Goal: Navigation & Orientation: Find specific page/section

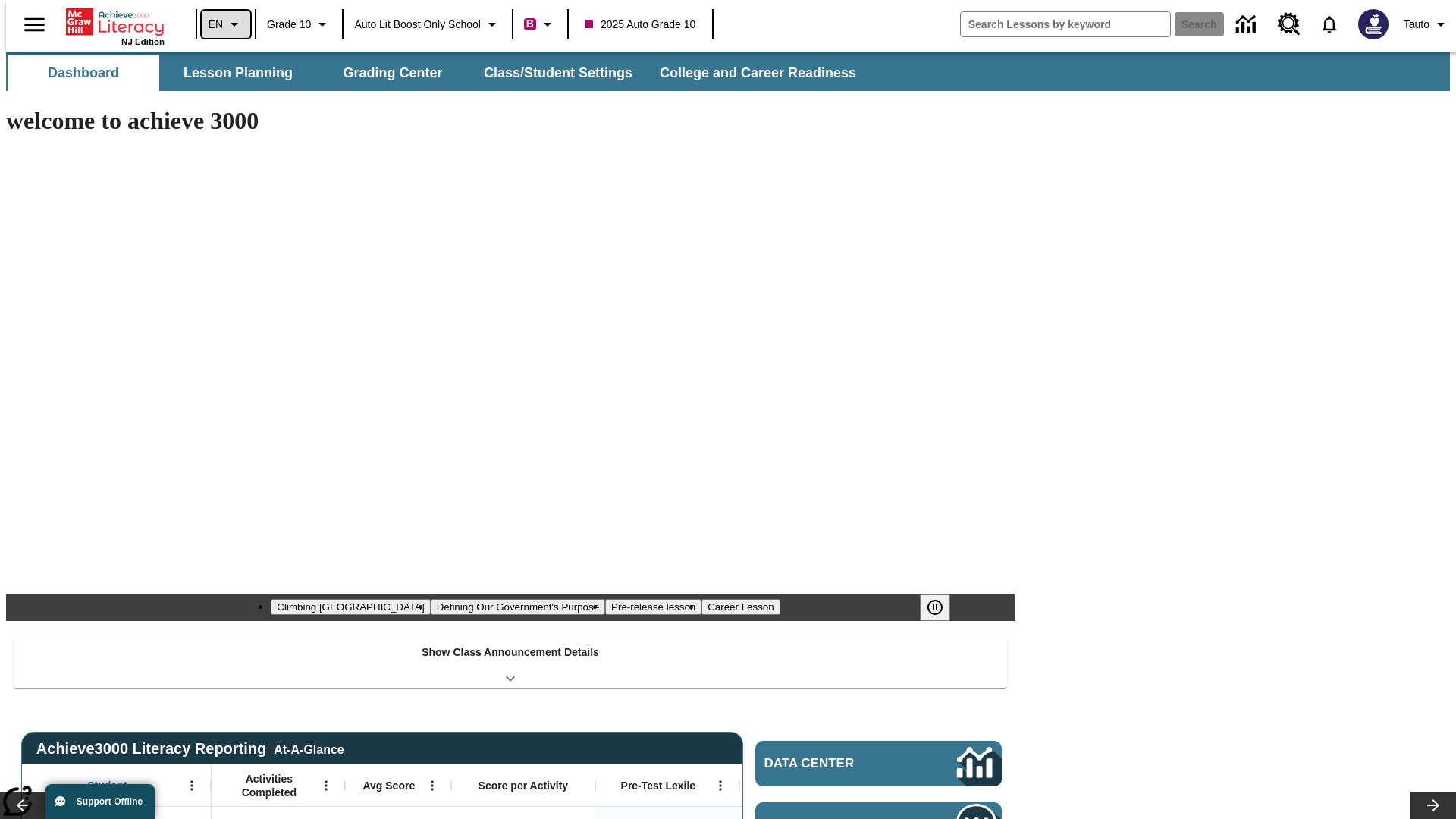
click at [226, 25] on icon "Language: EN, Select a language" at bounding box center [234, 24] width 18 height 18
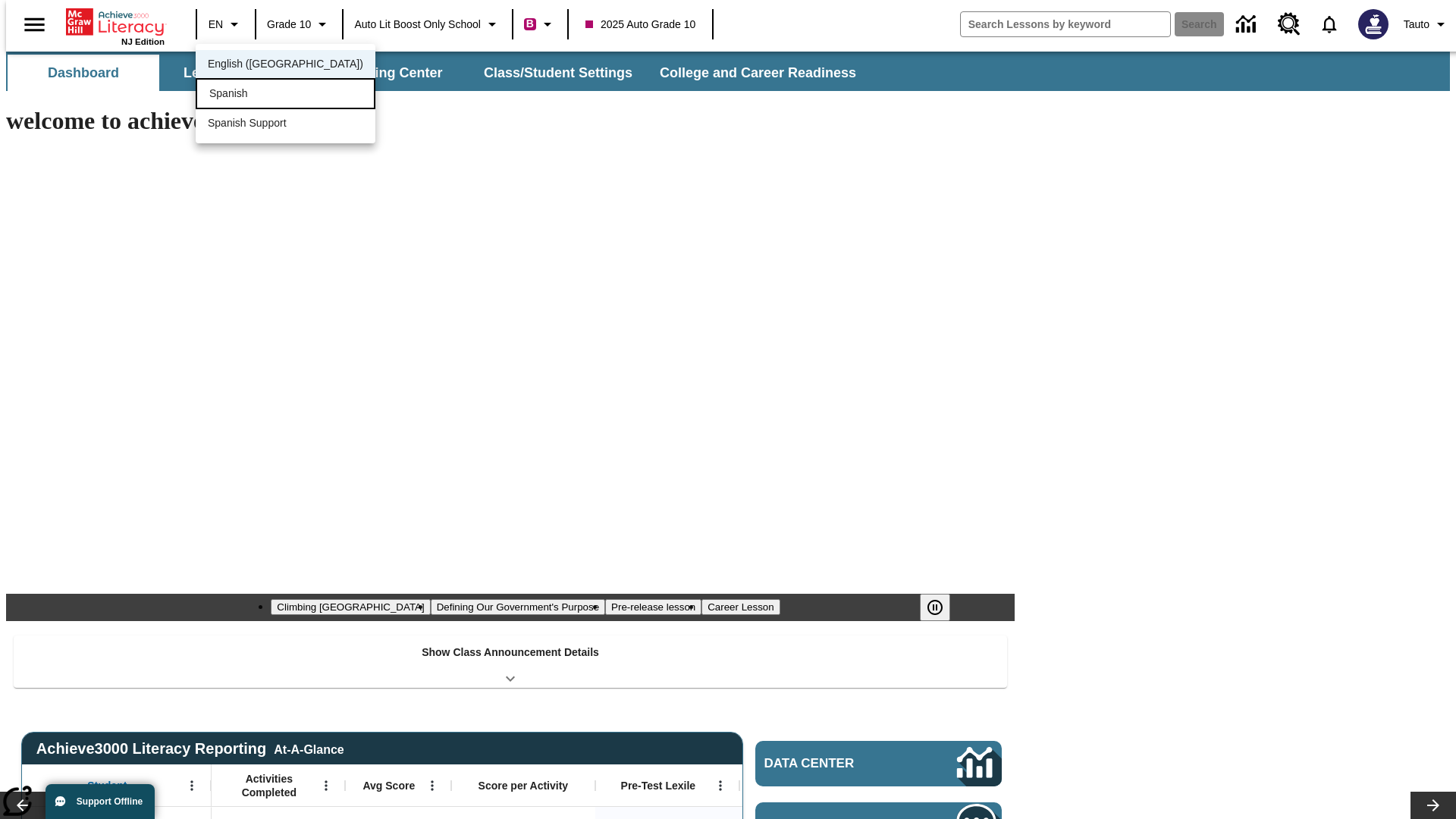
click at [253, 94] on div "Spanish" at bounding box center [285, 94] width 180 height 32
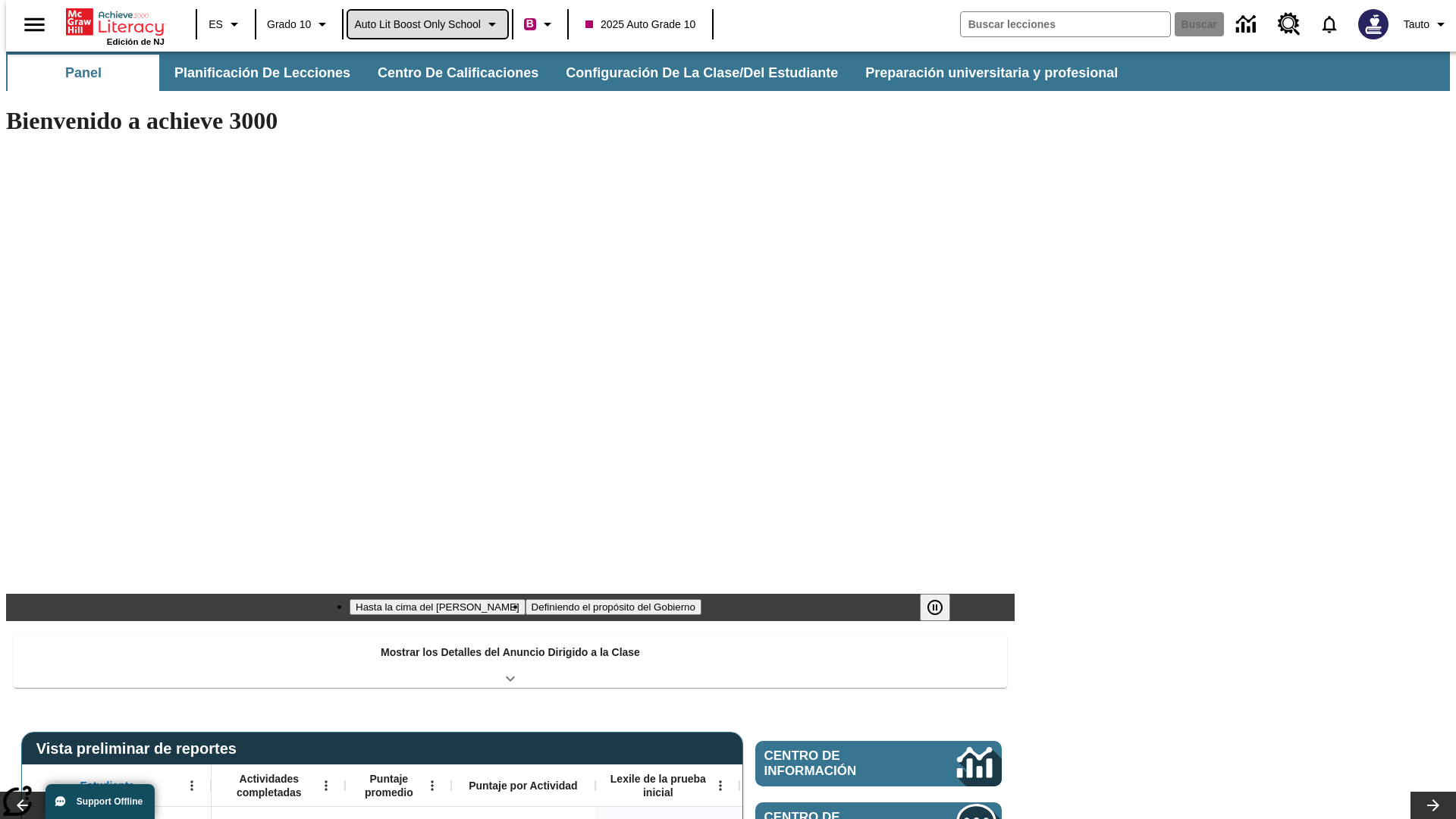
click at [427, 25] on span "Auto Lit Boost only School" at bounding box center [417, 25] width 127 height 16
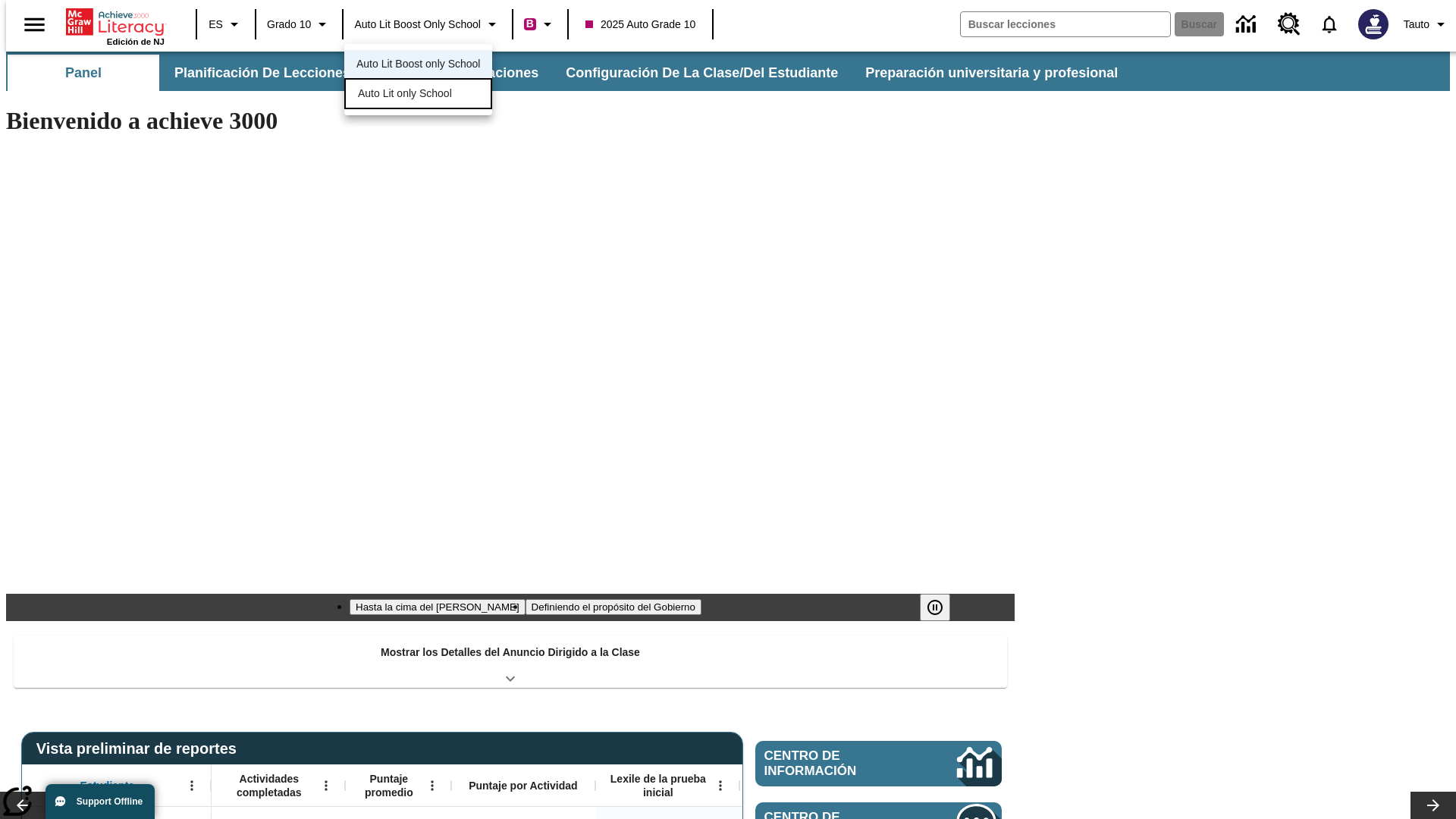
click at [406, 94] on span "Auto Lit only School" at bounding box center [405, 94] width 94 height 16
